Goal: Task Accomplishment & Management: Complete application form

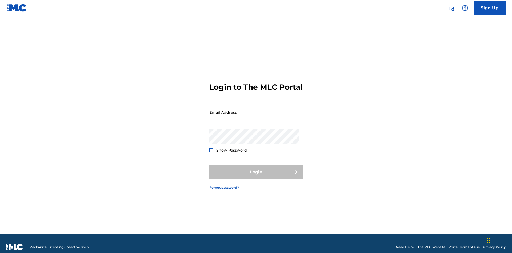
scroll to position [7, 0]
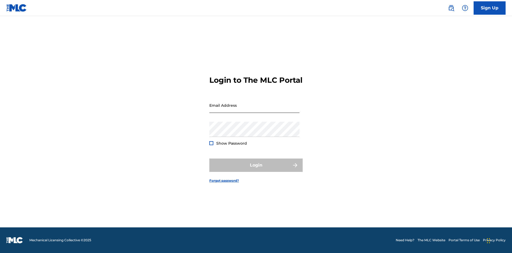
click at [255, 110] on input "Email Address" at bounding box center [254, 105] width 90 height 15
type input "[EMAIL_ADDRESS][DOMAIN_NAME]"
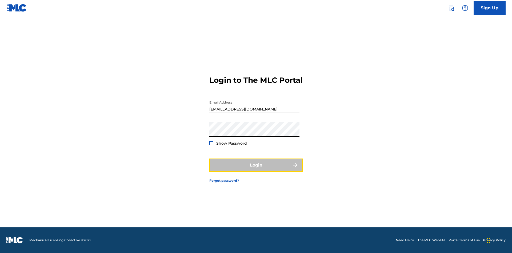
click at [256, 170] on button "Login" at bounding box center [255, 165] width 93 height 13
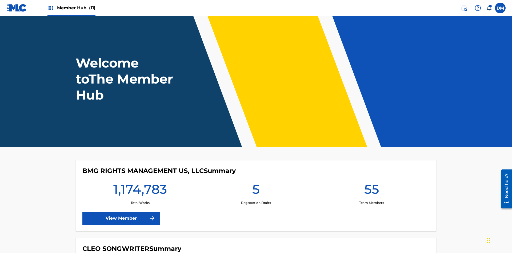
click at [76, 8] on span "Member Hub (11)" at bounding box center [76, 8] width 38 height 6
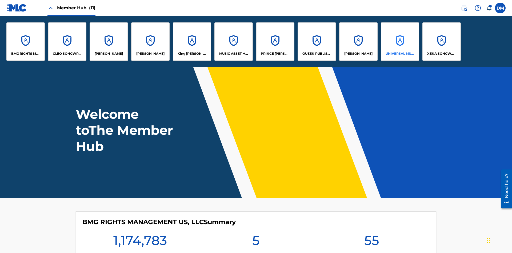
click at [400, 54] on p "UNIVERSAL MUSIC PUB GROUP" at bounding box center [400, 53] width 29 height 5
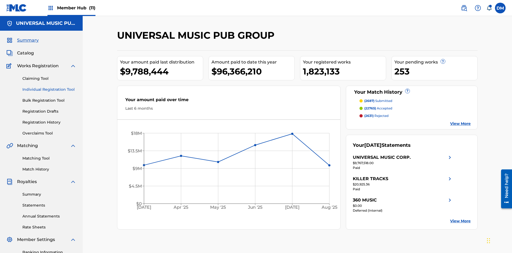
click at [49, 87] on link "Individual Registration Tool" at bounding box center [49, 90] width 54 height 6
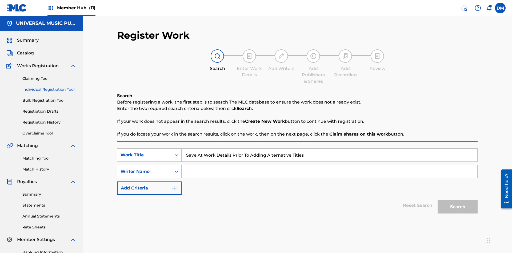
type input "Save At Work Details Prior To Adding Alternative Titles"
click at [330, 165] on input "Search Form" at bounding box center [330, 171] width 296 height 13
type input "QWERTYUIOP"
click at [458, 200] on button "Search" at bounding box center [458, 206] width 40 height 13
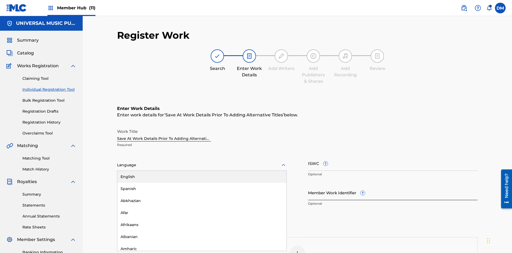
click at [202, 207] on div "Afar" at bounding box center [201, 213] width 169 height 12
click at [393, 185] on input "Member Work Identifier ?" at bounding box center [393, 192] width 170 height 15
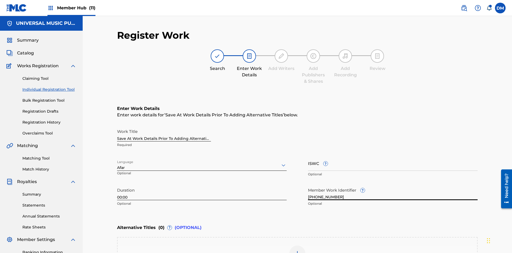
type input "[PHONE_NUMBER]"
click at [393, 156] on input "ISWC ?" at bounding box center [393, 163] width 170 height 15
type input "T-123.456.789-4"
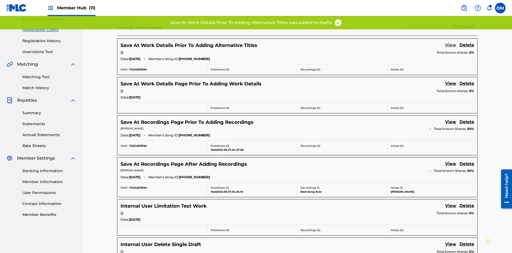
click at [451, 42] on link "View" at bounding box center [450, 45] width 11 height 7
